Goal: Find specific page/section: Locate a particular part of the current website

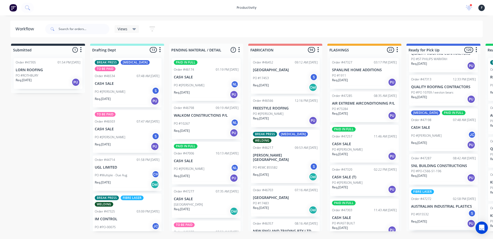
scroll to position [4054, 0]
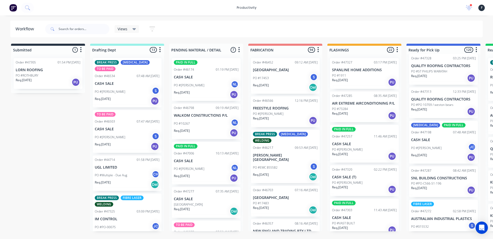
click at [440, 116] on div "Req. 28/08/25 PU" at bounding box center [443, 111] width 65 height 9
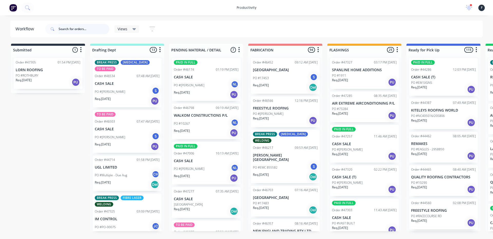
click at [88, 29] on input "text" at bounding box center [84, 29] width 51 height 10
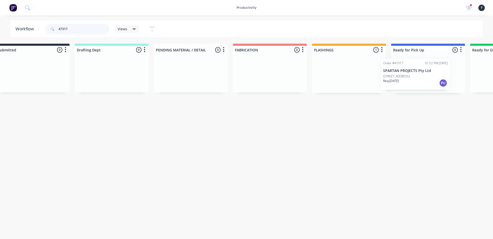
scroll to position [0, 33]
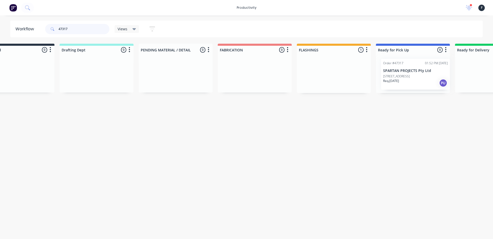
drag, startPoint x: 353, startPoint y: 74, endPoint x: 409, endPoint y: 74, distance: 56.5
click at [409, 74] on div "Submitted 0 Sort By Created date Required date Order number Customer name Most …" at bounding box center [393, 68] width 856 height 49
type input "47317"
click at [410, 74] on div at bounding box center [410, 73] width 74 height 39
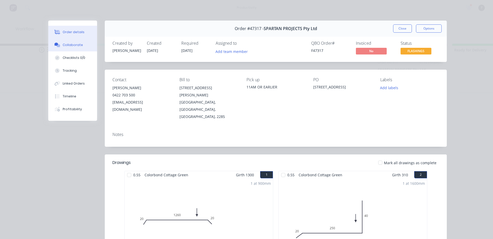
click at [72, 43] on div "Collaborate" at bounding box center [73, 45] width 20 height 5
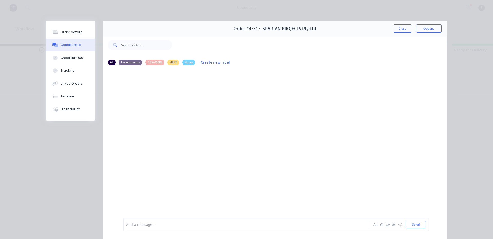
click at [165, 220] on div "Add a message... Aa @ ☺ Send" at bounding box center [275, 224] width 305 height 13
click at [132, 223] on div at bounding box center [238, 224] width 225 height 5
click at [393, 30] on button "Close" at bounding box center [402, 28] width 19 height 8
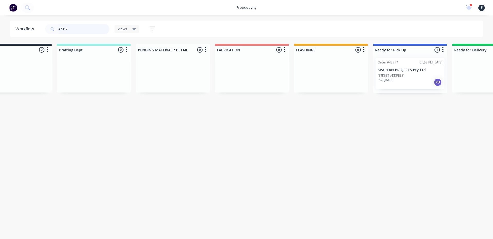
click at [81, 30] on input "47317" at bounding box center [84, 29] width 51 height 10
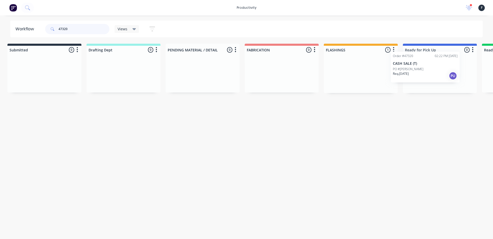
scroll to position [0, 6]
drag, startPoint x: 369, startPoint y: 82, endPoint x: 432, endPoint y: 76, distance: 63.2
click at [432, 76] on div "Submitted 0 Sort By Created date Required date Order number Customer name Most …" at bounding box center [418, 68] width 856 height 49
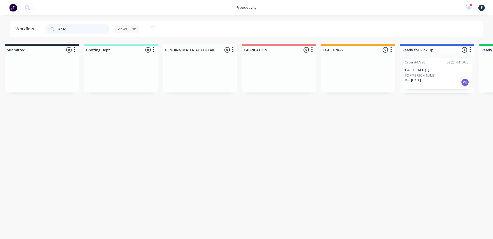
type input "47320"
click at [432, 76] on div "PO #[PERSON_NAME]" at bounding box center [437, 75] width 65 height 5
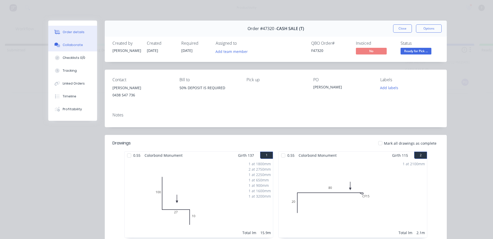
click at [86, 42] on button "Collaborate" at bounding box center [72, 45] width 49 height 13
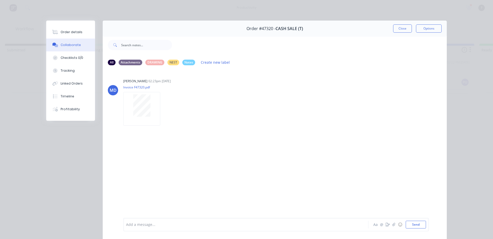
click at [156, 224] on div at bounding box center [238, 224] width 225 height 5
click at [401, 28] on button "Close" at bounding box center [402, 28] width 19 height 8
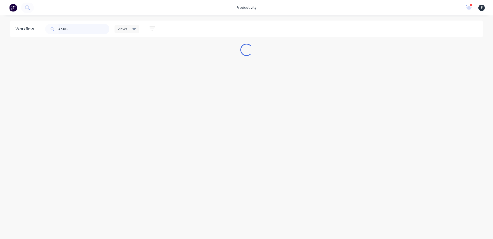
scroll to position [0, 0]
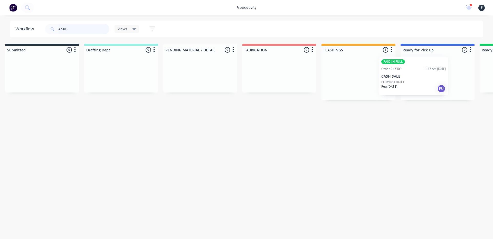
drag, startPoint x: 387, startPoint y: 79, endPoint x: 441, endPoint y: 78, distance: 53.9
click at [441, 78] on div "Submitted 0 Sort By Created date Required date Order number Customer name Most …" at bounding box center [418, 72] width 856 height 56
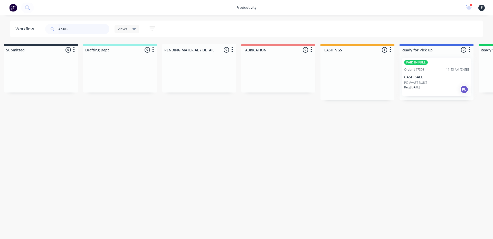
type input "47303"
click at [441, 78] on div "PAID IN FULL Order #47303 11:43 AM [DATE] CASH SALE PO #VAST BUILT Req. [DATE] …" at bounding box center [436, 77] width 74 height 46
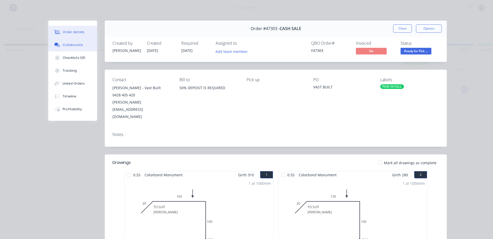
click at [70, 47] on div "Collaborate" at bounding box center [73, 45] width 20 height 5
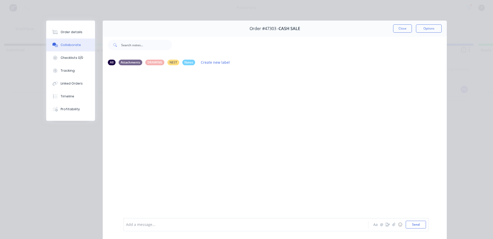
click at [145, 220] on div "Add a message... Aa @ ☺ Send" at bounding box center [275, 224] width 305 height 13
click at [147, 223] on div at bounding box center [238, 224] width 225 height 5
click at [403, 29] on button "Close" at bounding box center [402, 28] width 19 height 8
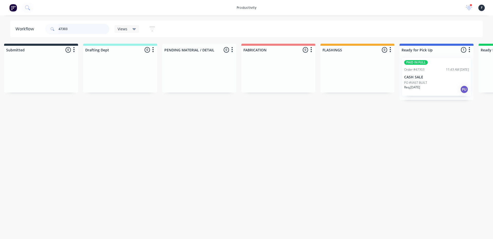
click at [89, 32] on input "47303" at bounding box center [84, 29] width 51 height 10
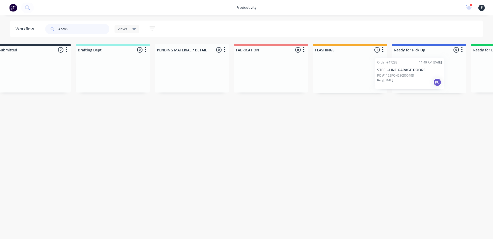
scroll to position [0, 23]
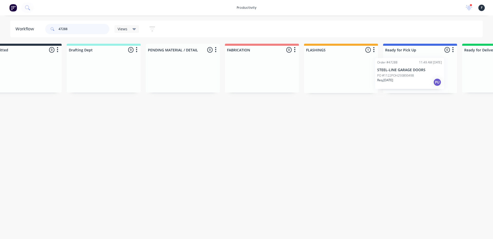
drag, startPoint x: 352, startPoint y: 82, endPoint x: 402, endPoint y: 82, distance: 50.3
click at [402, 82] on div "Submitted 0 Sort By Created date Required date Order number Customer name Most …" at bounding box center [401, 68] width 856 height 49
type input "47288"
click at [405, 82] on div at bounding box center [420, 73] width 74 height 39
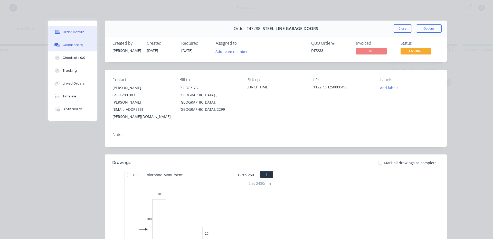
click at [75, 50] on button "Collaborate" at bounding box center [72, 45] width 49 height 13
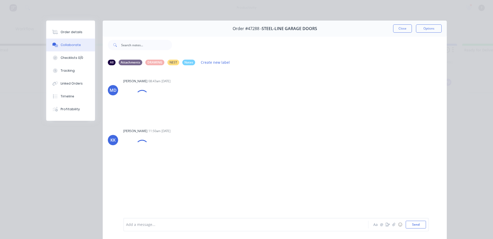
click at [162, 224] on div at bounding box center [238, 224] width 225 height 5
